Goal: Participate in discussion: Engage in conversation with other users on a specific topic

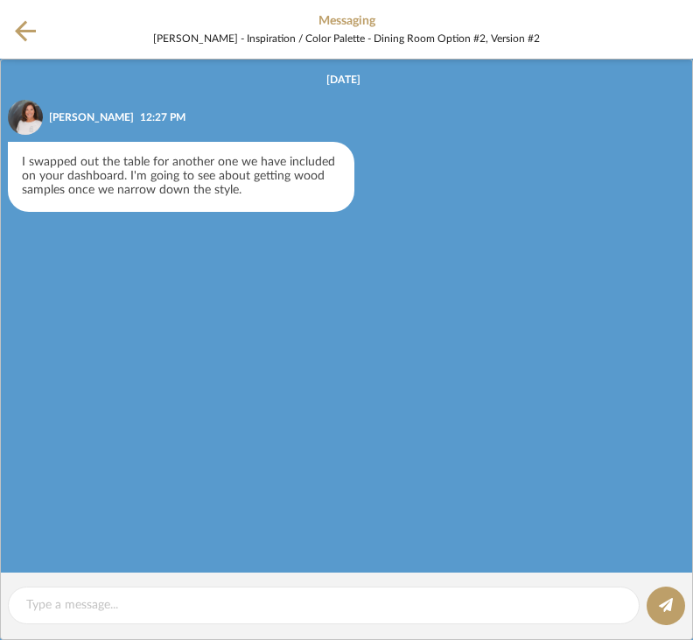
click at [83, 187] on div "I swapped out the table for another one we have included on your dashboard. I'm…" at bounding box center [181, 177] width 347 height 70
click at [21, 31] on icon at bounding box center [25, 30] width 21 height 21
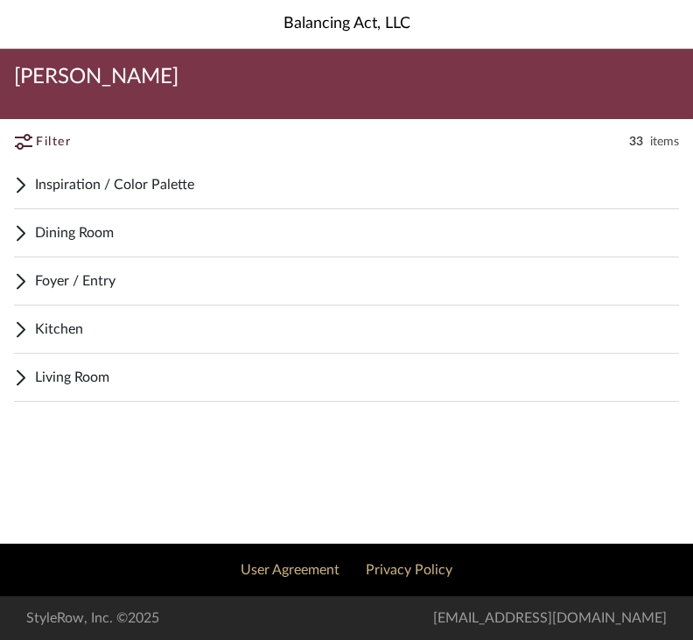
click at [40, 232] on span "Dining Room" at bounding box center [357, 232] width 644 height 21
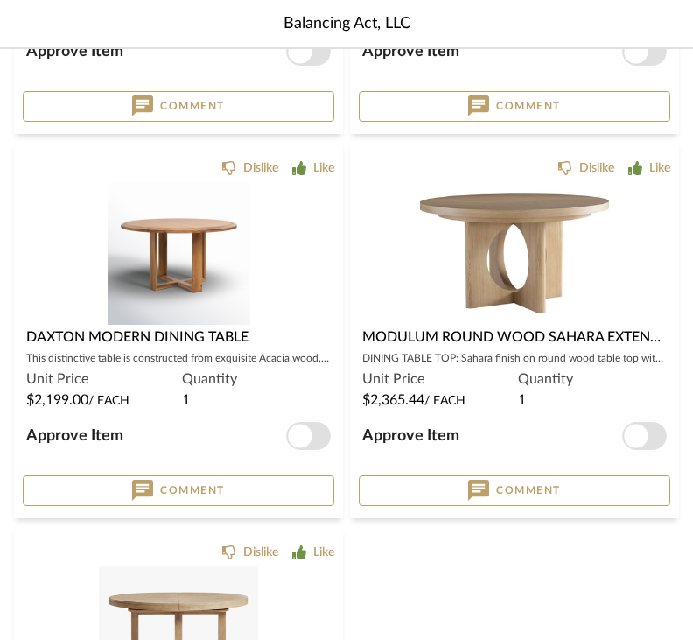
scroll to position [1276, 0]
click at [148, 259] on img at bounding box center [179, 253] width 143 height 143
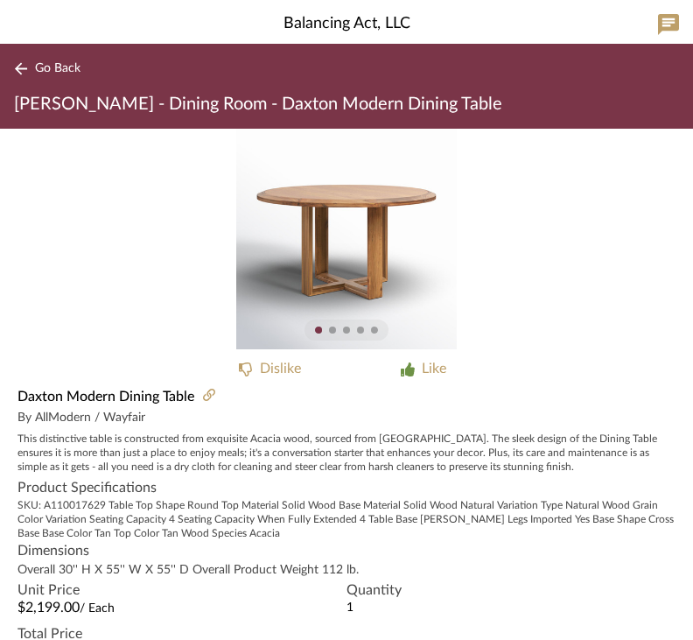
click at [93, 418] on div "By AllModern / Wayfair" at bounding box center [346, 417] width 693 height 21
click at [18, 79] on button "Go Back" at bounding box center [50, 69] width 73 height 22
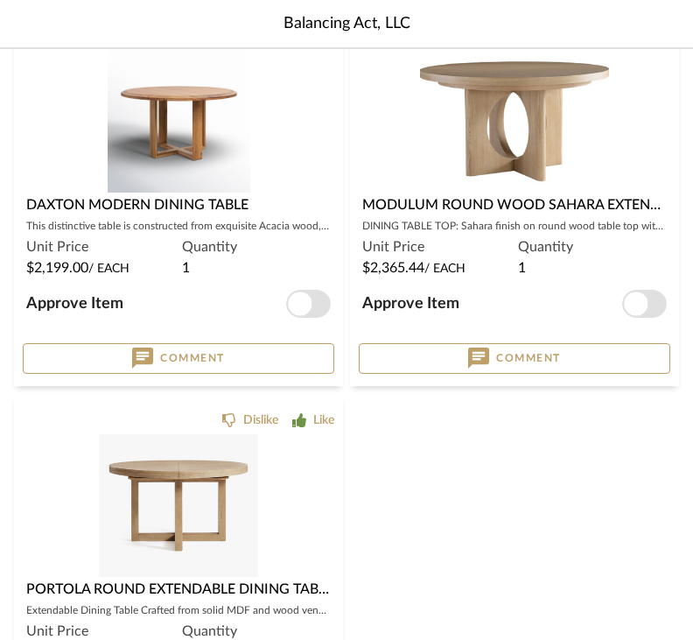
scroll to position [1458, 0]
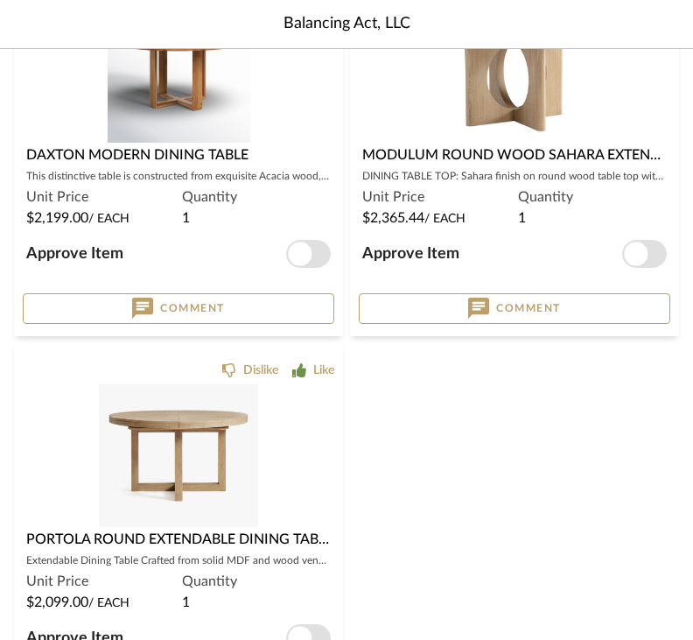
click at [86, 420] on div "0" at bounding box center [179, 455] width 312 height 143
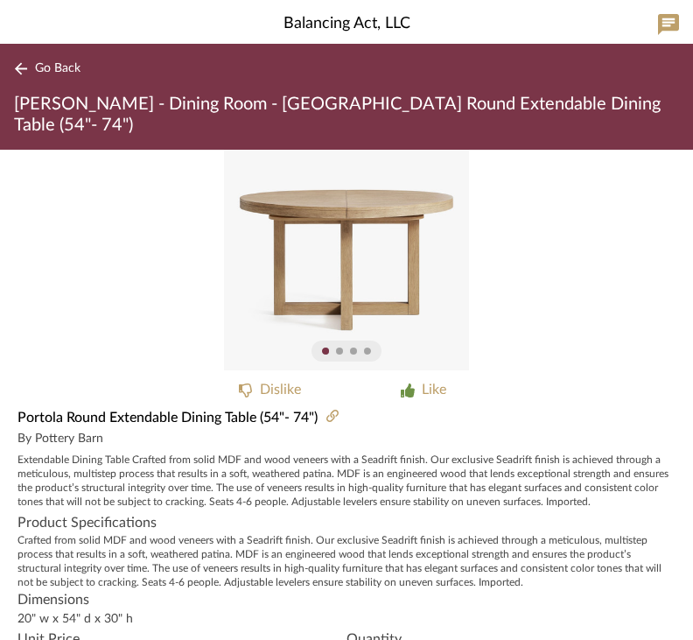
click at [313, 219] on img "0" at bounding box center [346, 260] width 245 height 221
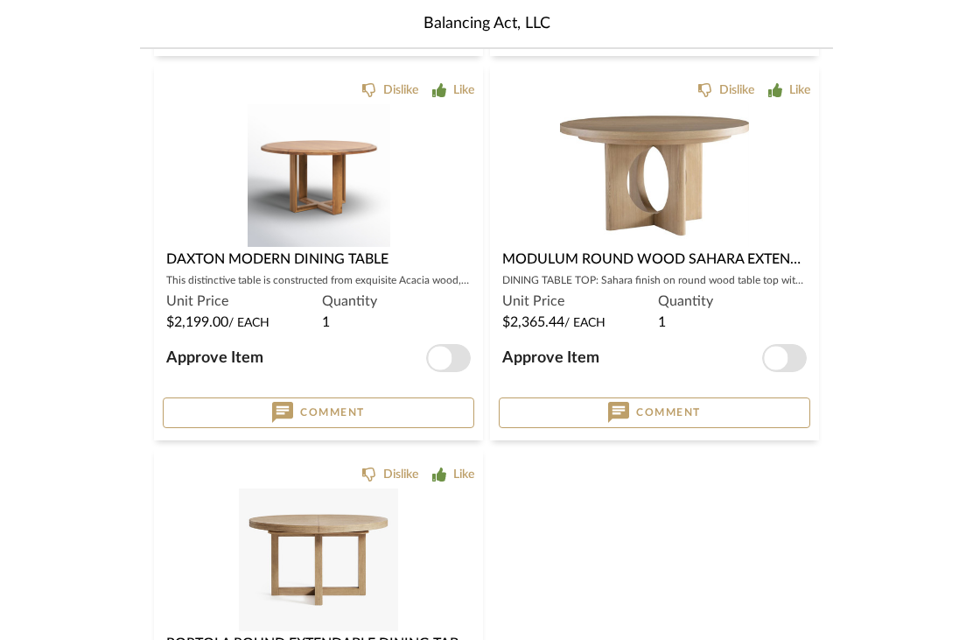
scroll to position [776, 0]
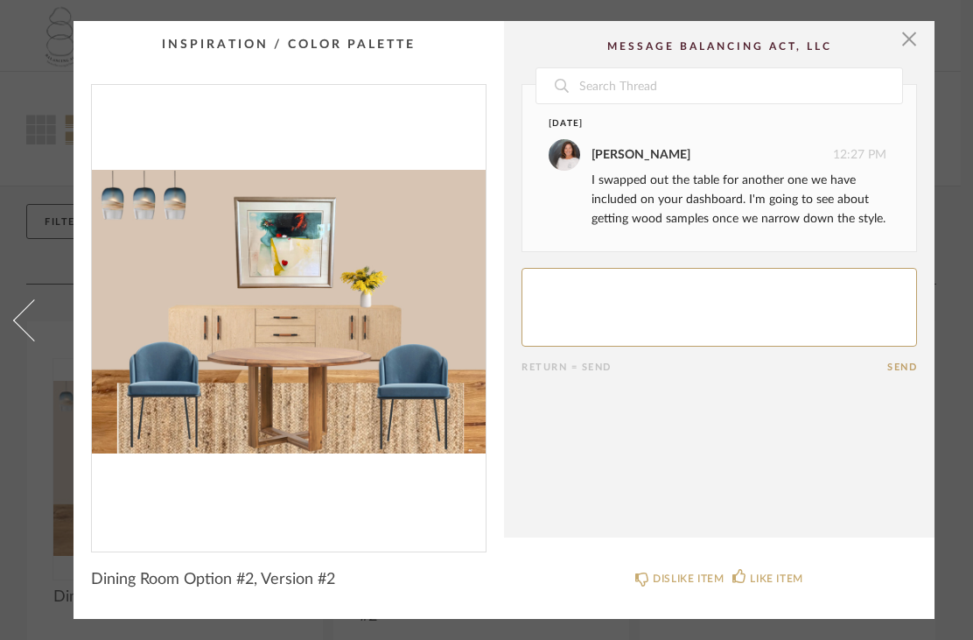
click at [556, 274] on textarea at bounding box center [720, 307] width 396 height 79
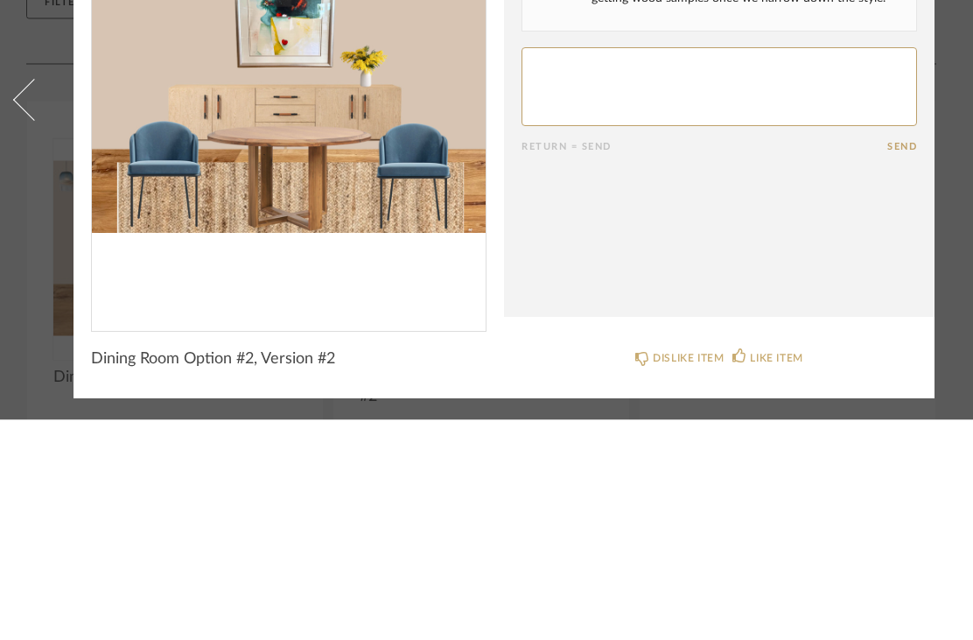
click at [193, 133] on img "0" at bounding box center [289, 311] width 394 height 452
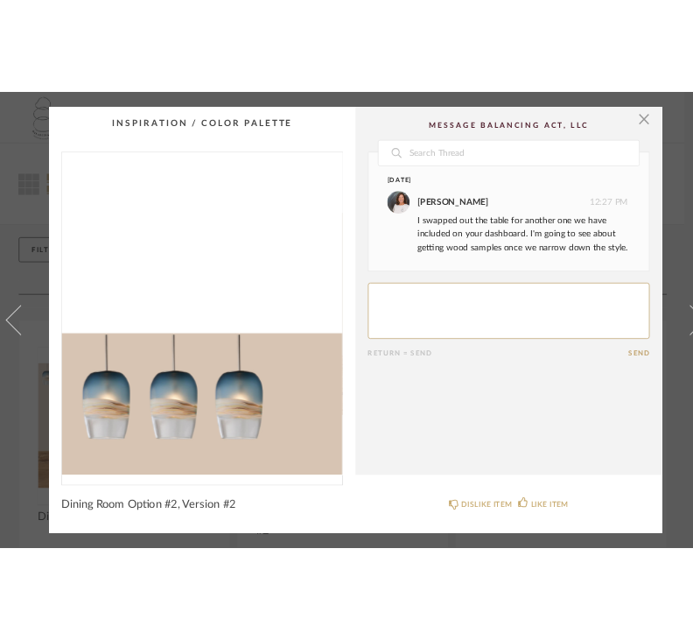
scroll to position [0, 6]
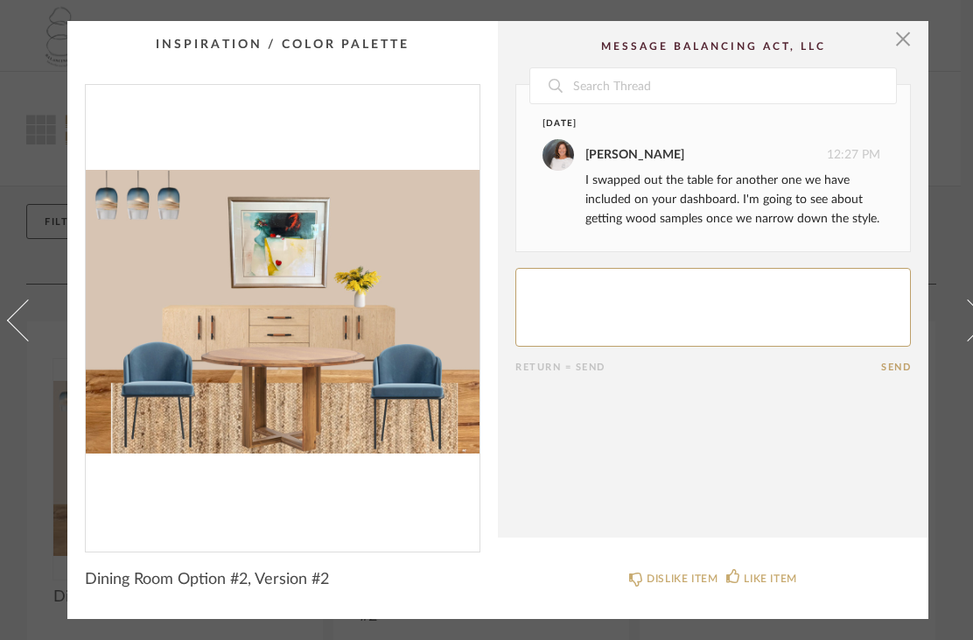
click at [165, 356] on img "0" at bounding box center [283, 311] width 394 height 452
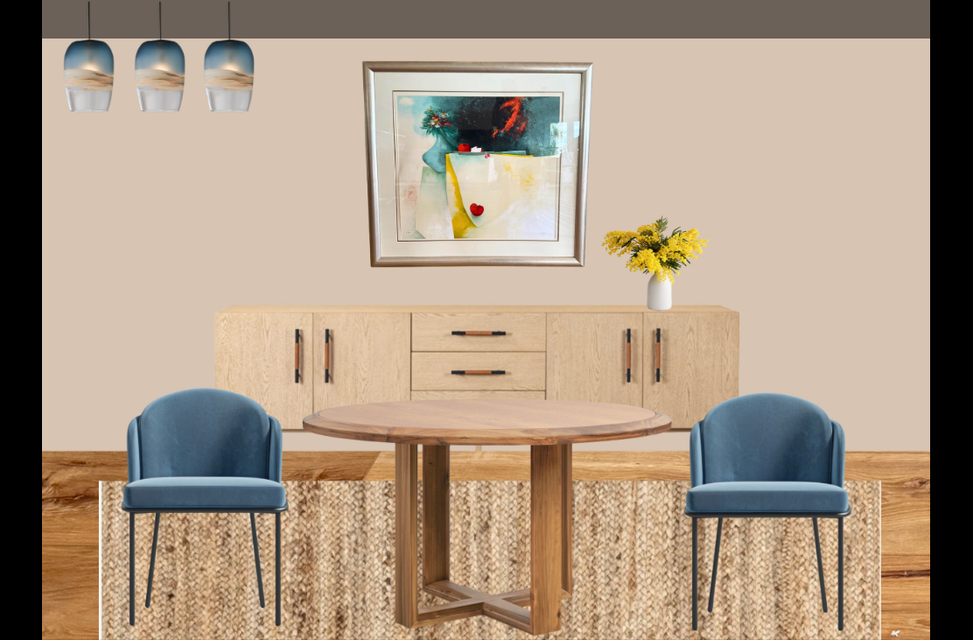
click at [396, 413] on img at bounding box center [486, 320] width 888 height 640
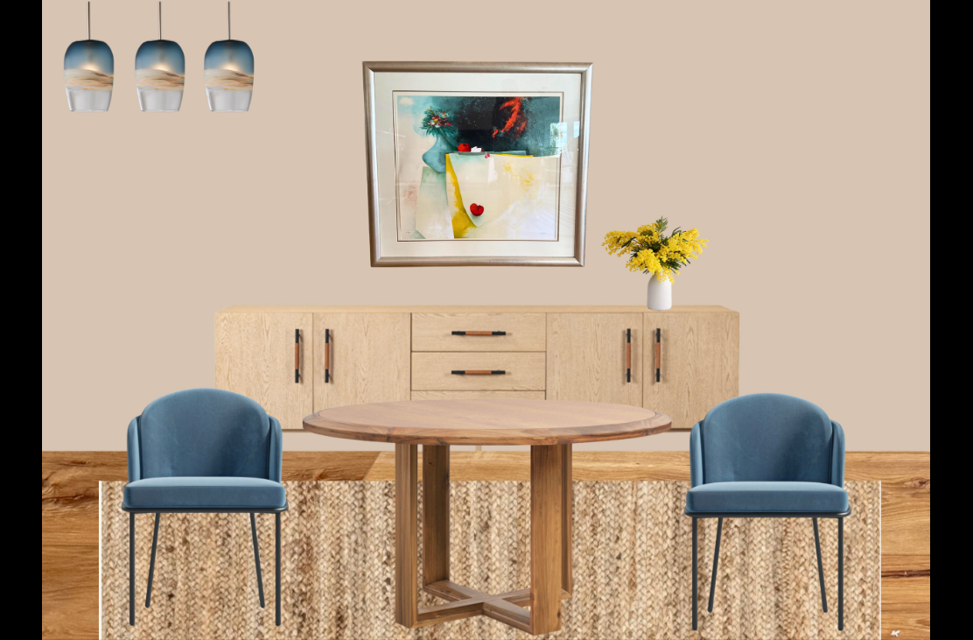
click at [88, 81] on img at bounding box center [486, 320] width 888 height 640
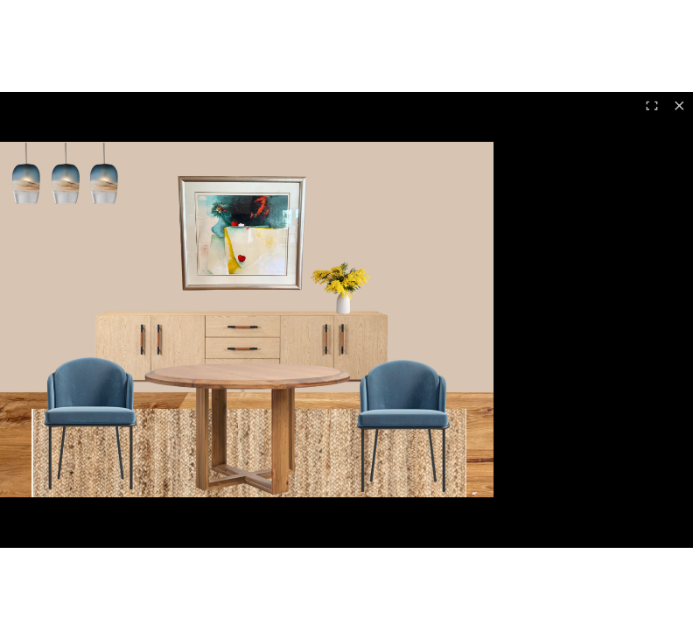
scroll to position [0, 0]
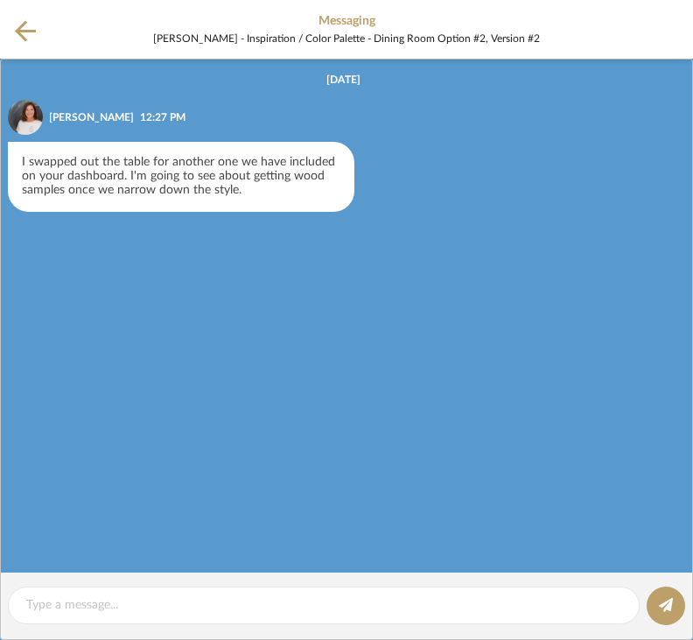
click at [32, 41] on icon at bounding box center [25, 31] width 21 height 22
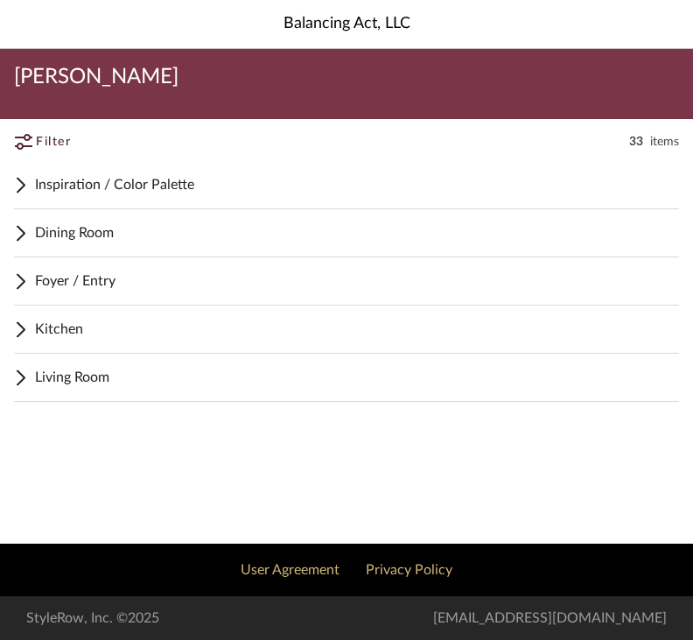
click at [59, 232] on span "Dining Room" at bounding box center [357, 232] width 644 height 21
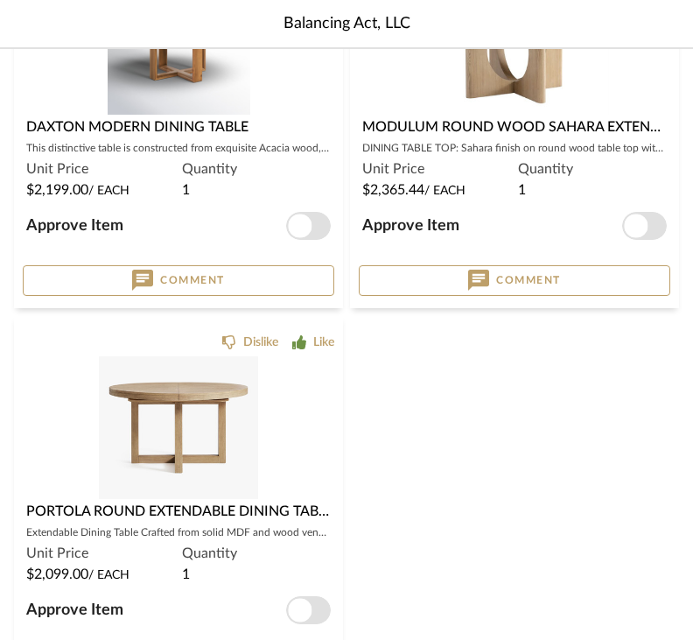
scroll to position [1490, 0]
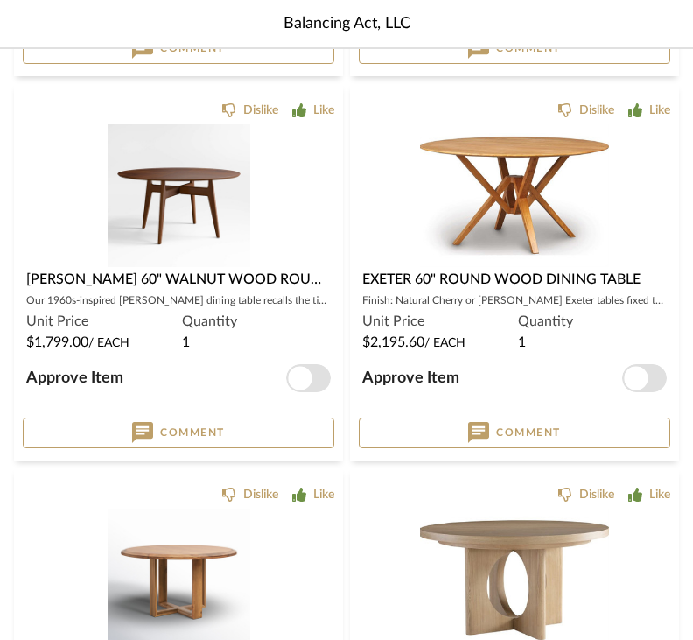
scroll to position [949, 0]
click at [61, 281] on div at bounding box center [179, 352] width 312 height 143
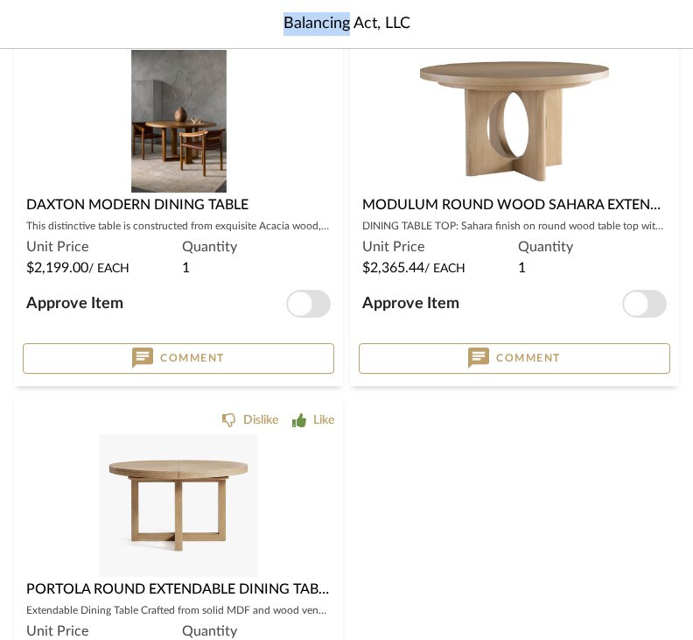
scroll to position [1443, 0]
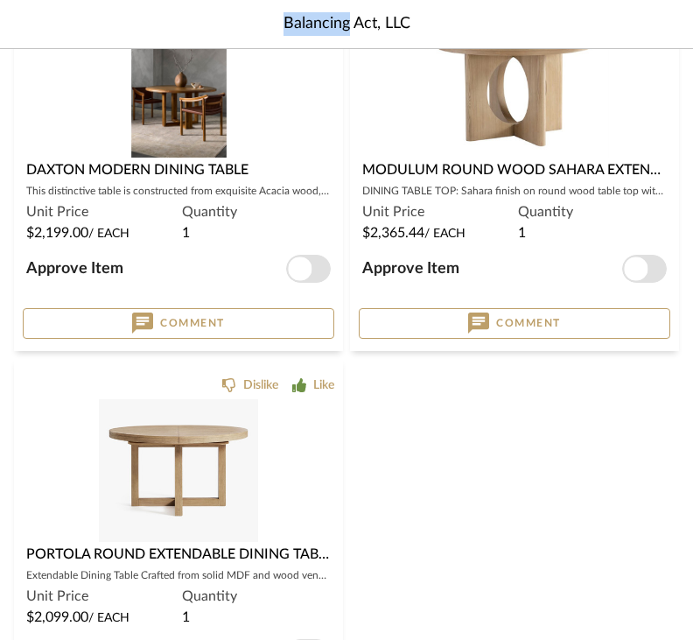
click at [146, 107] on img "1" at bounding box center [179, 86] width 143 height 143
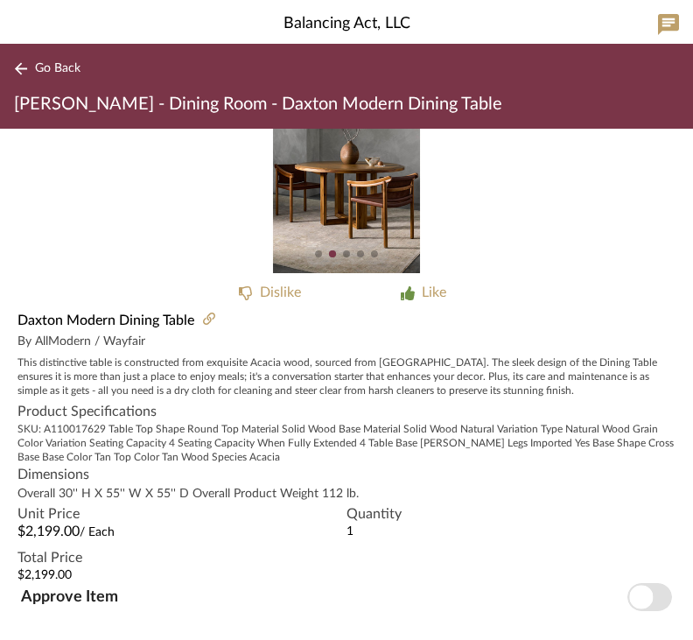
scroll to position [75, 0]
click at [295, 214] on img "1" at bounding box center [346, 163] width 221 height 221
click at [296, 215] on img "1" at bounding box center [346, 163] width 221 height 221
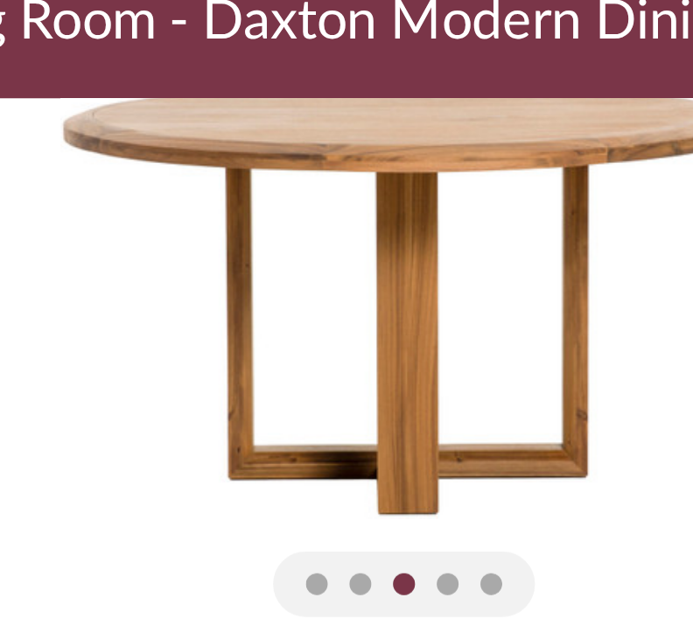
scroll to position [46, 0]
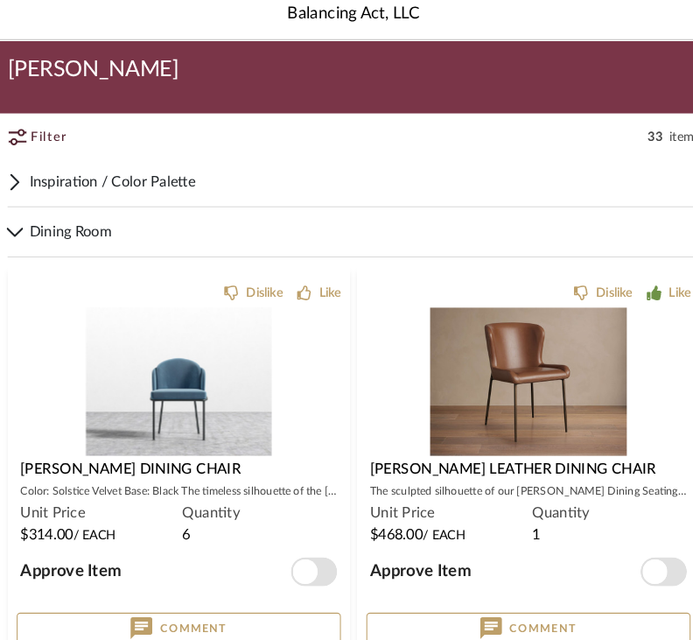
scroll to position [1499, 0]
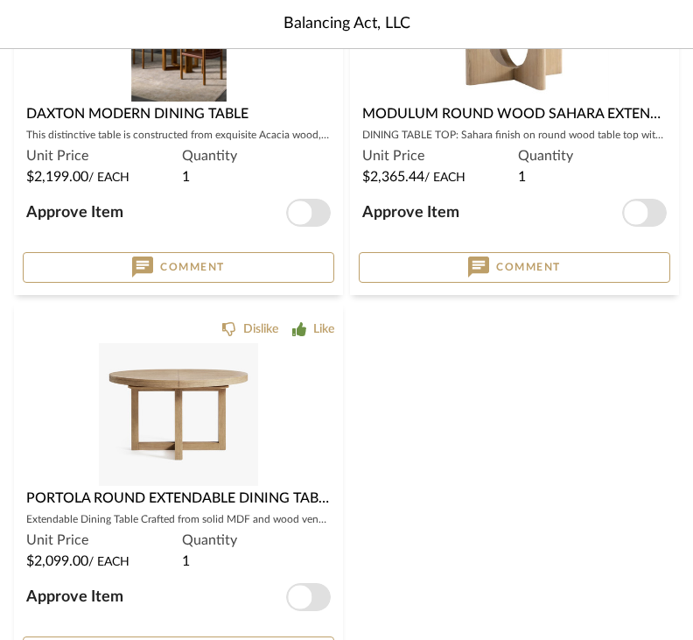
click at [180, 500] on img at bounding box center [178, 571] width 158 height 143
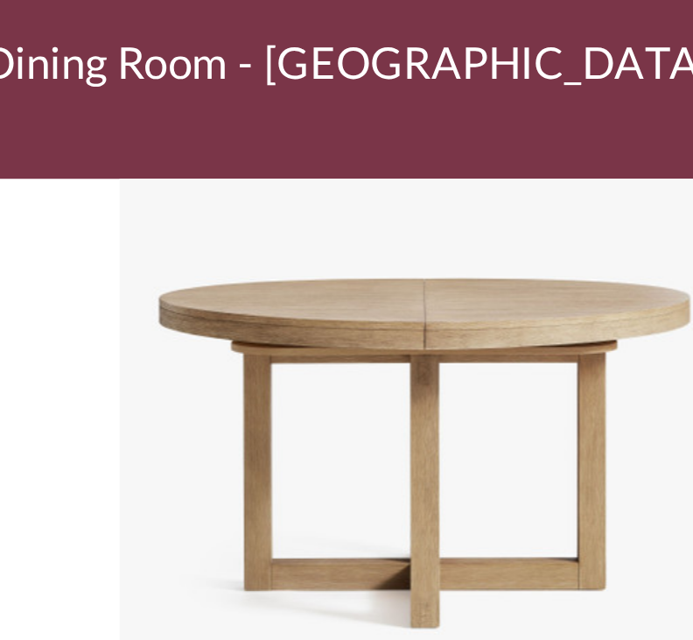
click at [253, 150] on img "0" at bounding box center [346, 260] width 245 height 221
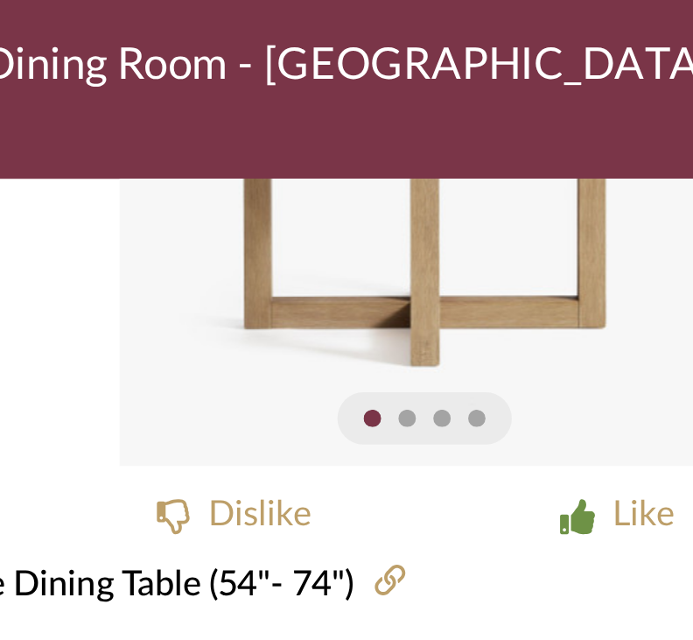
scroll to position [103, 0]
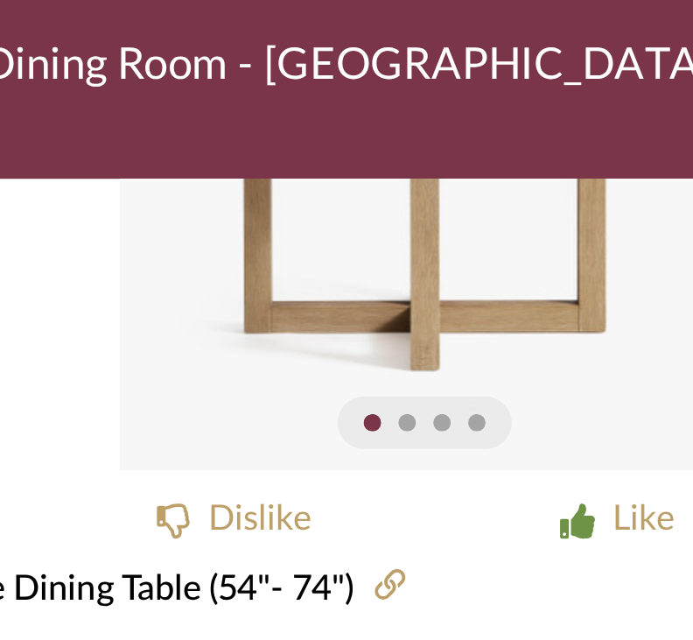
click at [255, 123] on img "0" at bounding box center [346, 156] width 245 height 221
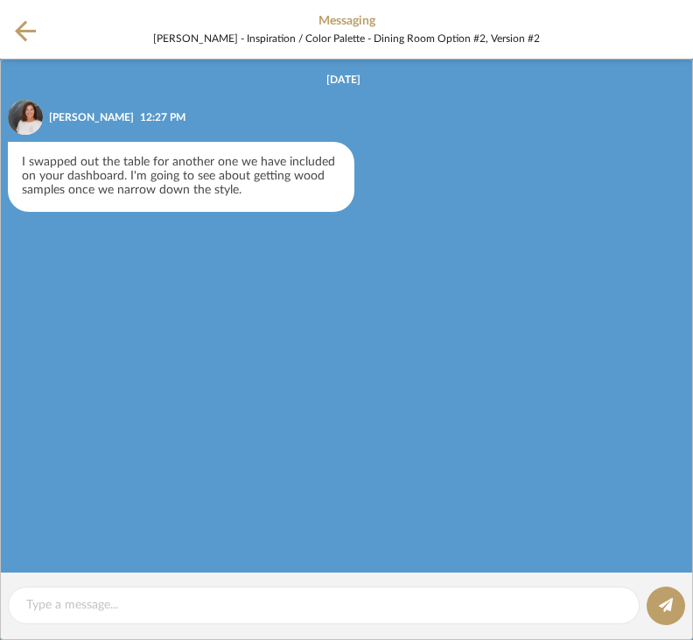
click at [442, 370] on list-of-messages "[DATE] [PERSON_NAME] 12:27 PM I swapped out the table for another one we have i…" at bounding box center [346, 316] width 693 height 514
click at [133, 487] on list-of-messages "[DATE] [PERSON_NAME] 12:27 PM I swapped out the table for another one we have i…" at bounding box center [346, 316] width 693 height 514
click at [11, 42] on div "Messaging [PERSON_NAME] - Inspiration / Color Palette - Dining Room Option #2, …" at bounding box center [346, 29] width 693 height 59
click at [34, 30] on icon at bounding box center [25, 30] width 21 height 21
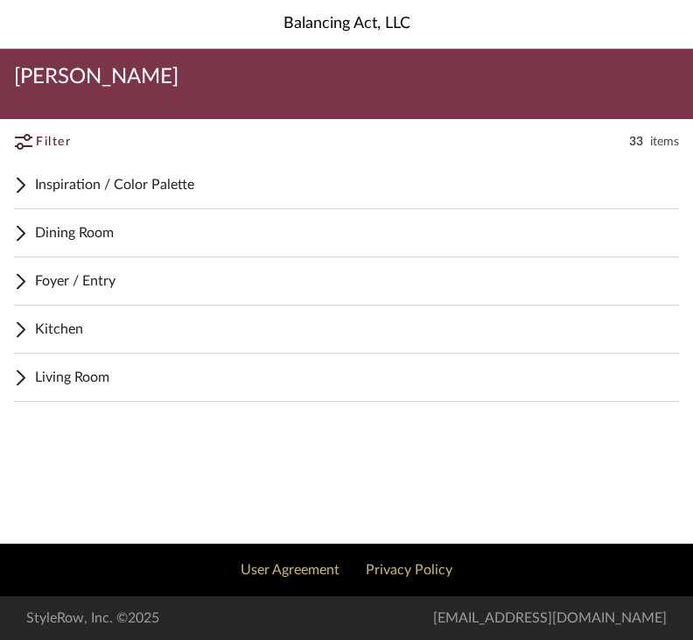
click at [67, 177] on span "Inspiration / Color Palette" at bounding box center [357, 184] width 644 height 21
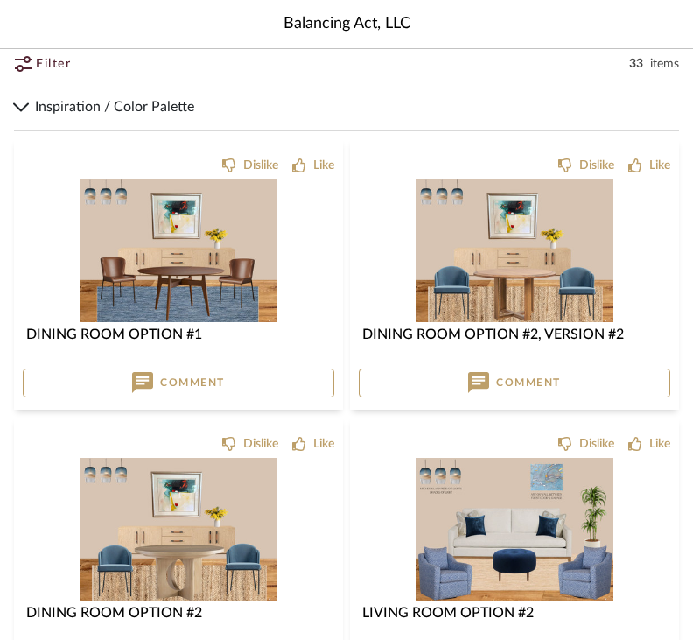
scroll to position [89, 0]
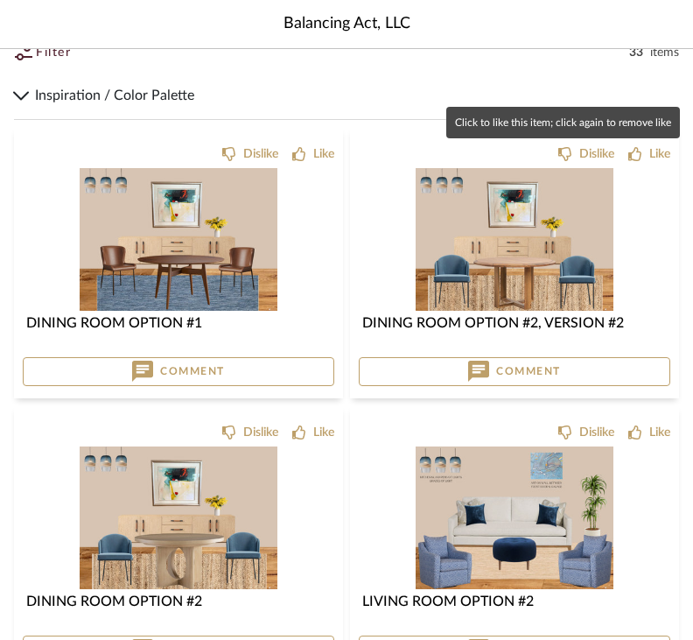
click at [662, 149] on div "Like" at bounding box center [659, 154] width 21 height 18
click at [319, 438] on div "Like" at bounding box center [323, 433] width 21 height 18
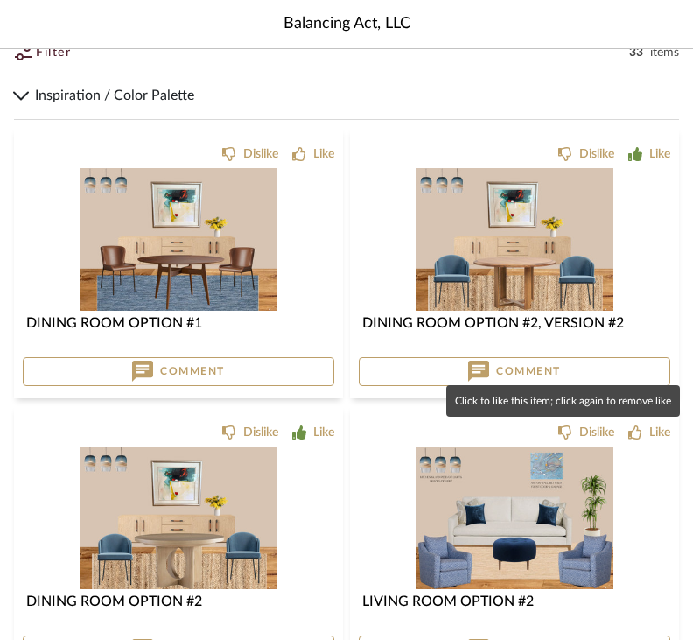
click at [656, 437] on div "Like" at bounding box center [659, 433] width 21 height 18
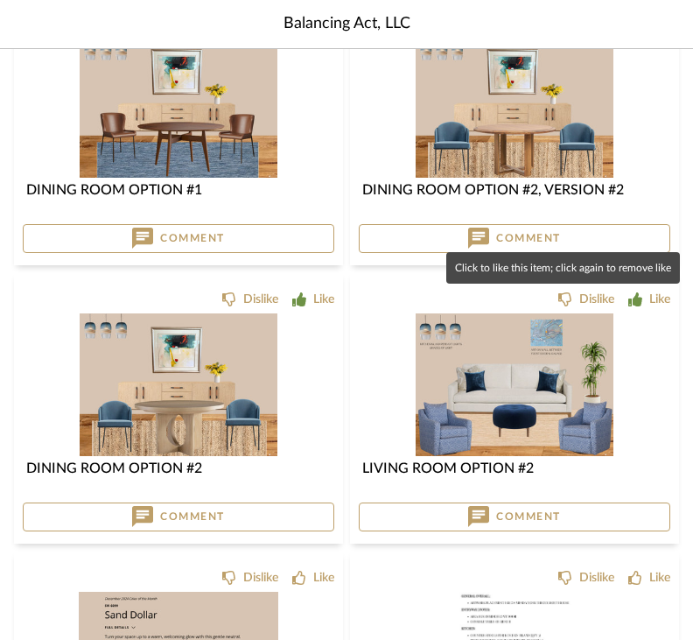
scroll to position [199, 0]
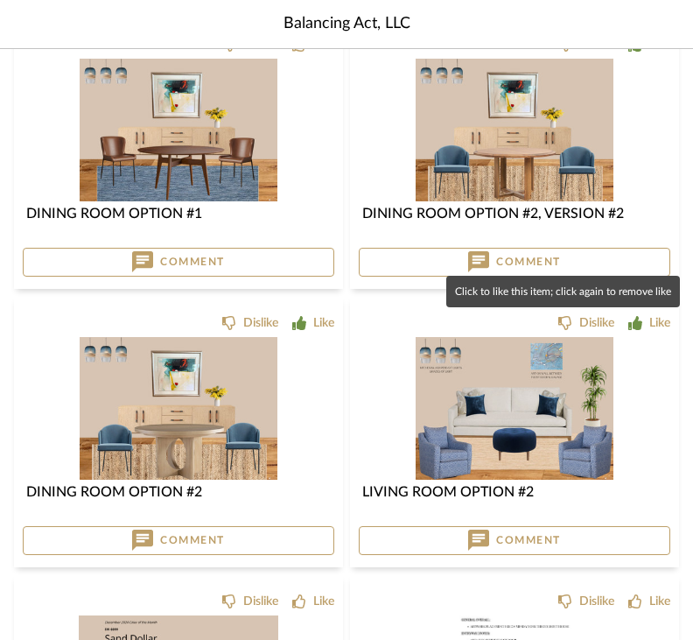
click at [619, 255] on button "Comment" at bounding box center [515, 263] width 312 height 30
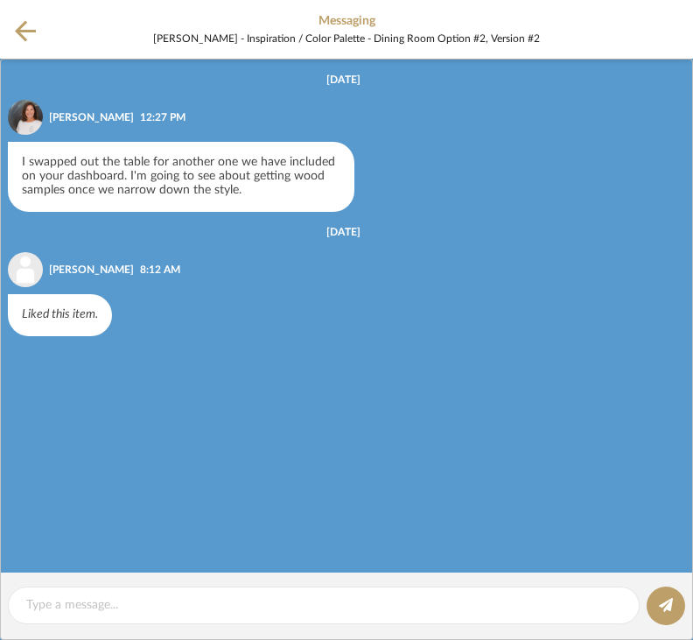
click at [55, 597] on textarea at bounding box center [323, 605] width 595 height 18
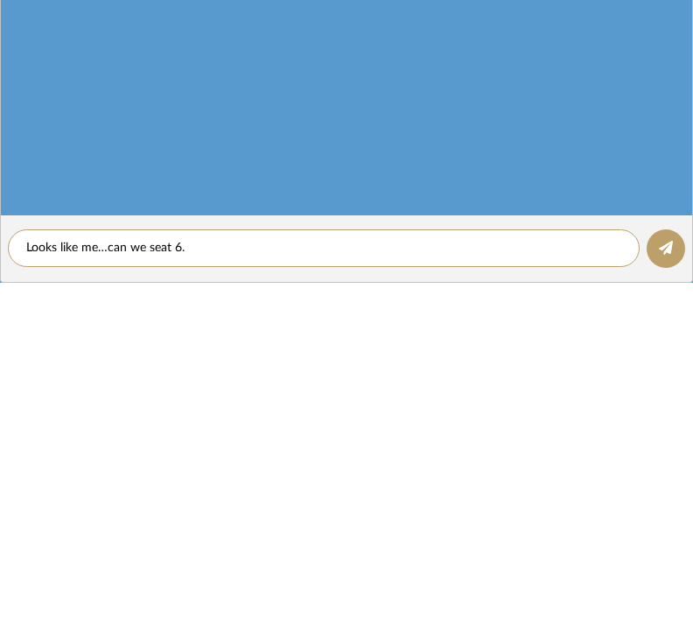
type textarea "Looks like me…can we seat 6."
click at [675, 586] on button at bounding box center [666, 605] width 39 height 39
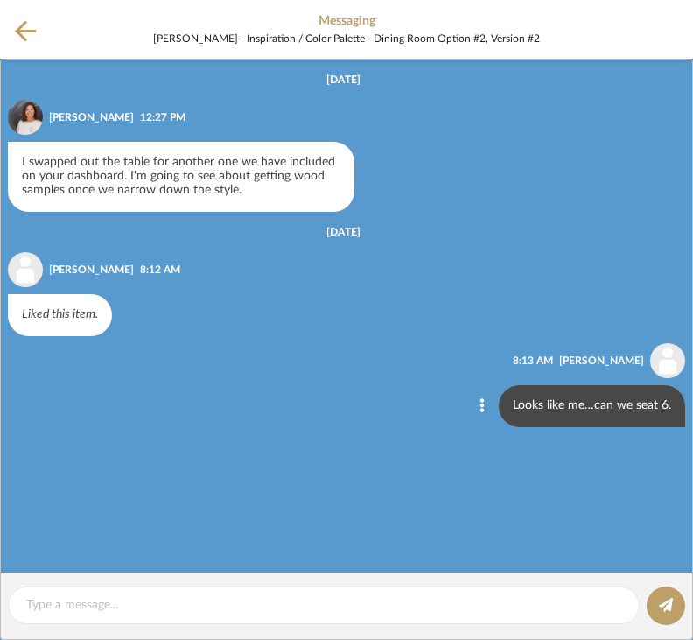
click at [10, 35] on div "Messaging Lois Londe - Inspiration / Color Palette - Dining Room Option #2, Ver…" at bounding box center [346, 29] width 693 height 59
click at [20, 39] on icon at bounding box center [25, 31] width 21 height 22
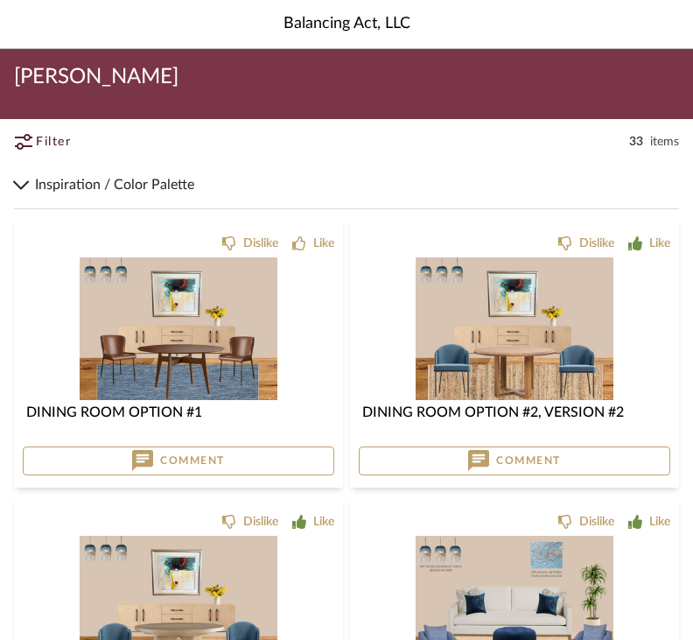
click at [32, 178] on div "Inspiration / Color Palette" at bounding box center [346, 185] width 665 height 48
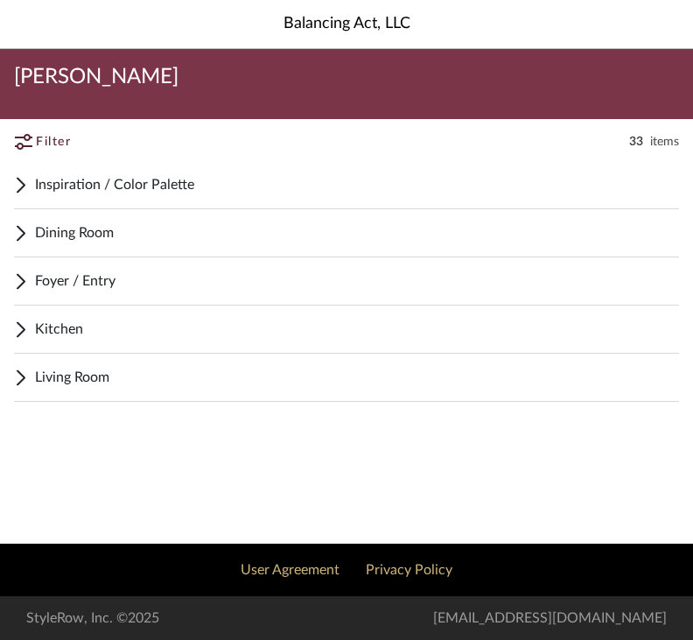
click at [45, 372] on span "Living Room" at bounding box center [357, 377] width 644 height 21
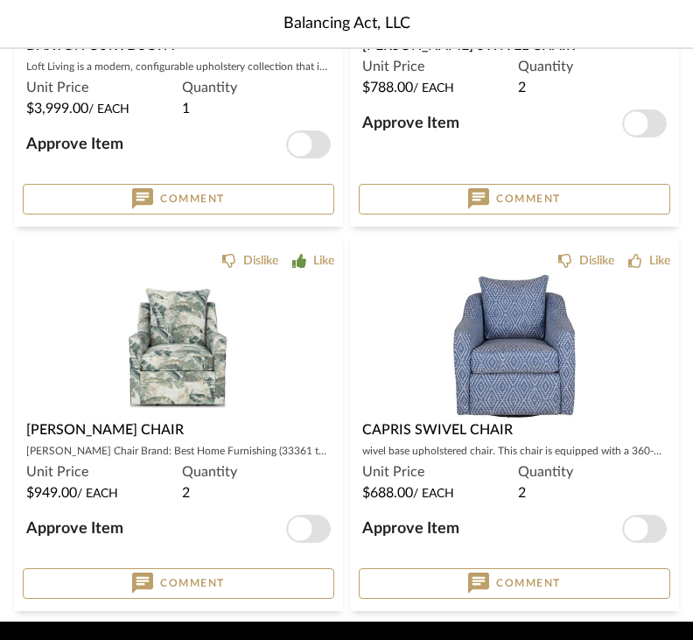
scroll to position [2118, 0]
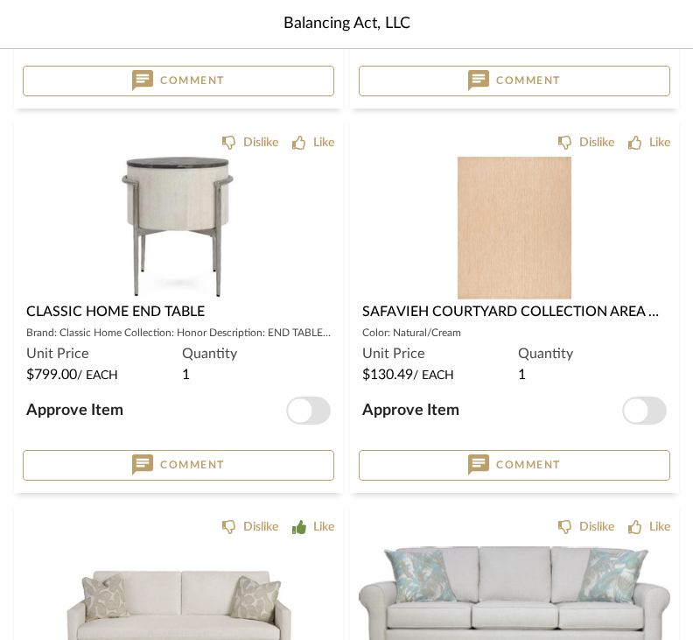
scroll to position [676, 0]
click at [150, 203] on img "0" at bounding box center [179, 229] width 190 height 143
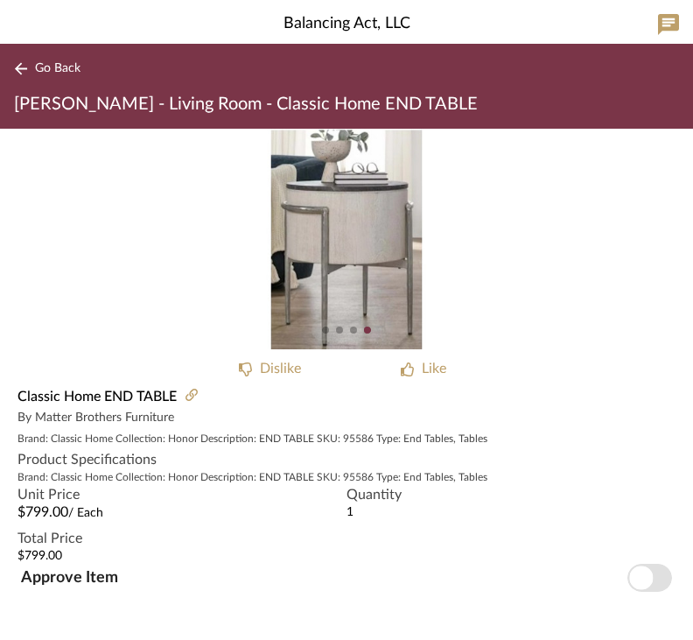
click at [38, 61] on span "Go Back" at bounding box center [58, 68] width 46 height 15
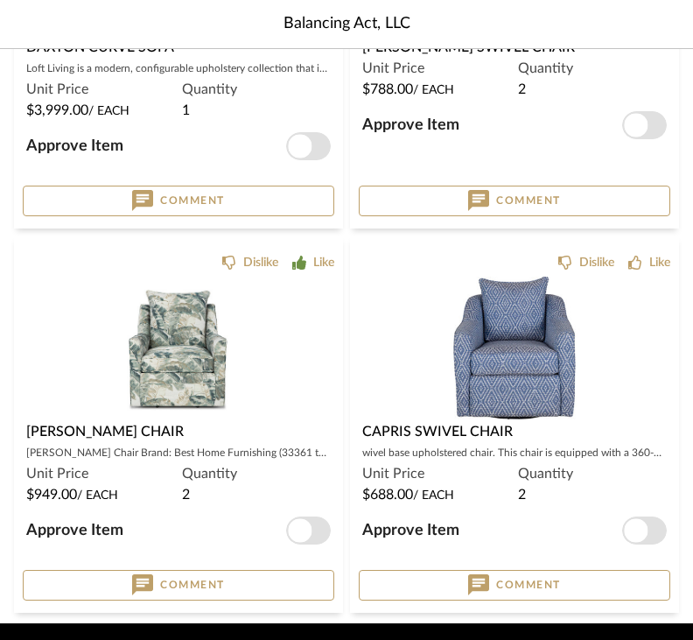
scroll to position [2118, 0]
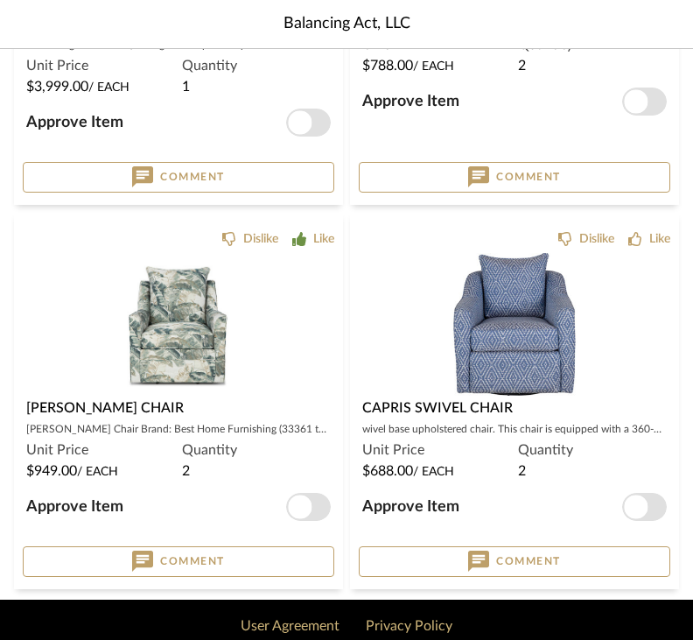
click at [491, 45] on div "Balancing Act, LLC" at bounding box center [346, 24] width 693 height 49
click at [496, 26] on div "Balancing Act, LLC" at bounding box center [346, 24] width 693 height 49
click at [589, 11] on div "Balancing Act, LLC" at bounding box center [346, 24] width 693 height 49
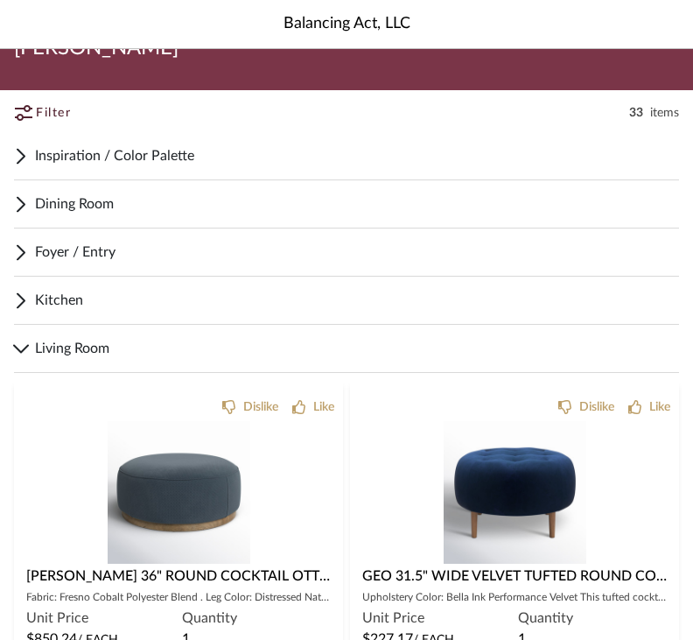
scroll to position [0, 0]
